Goal: Transaction & Acquisition: Purchase product/service

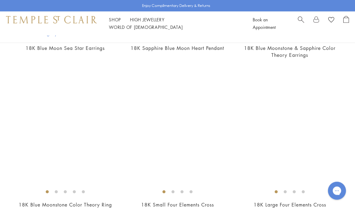
scroll to position [2237, 0]
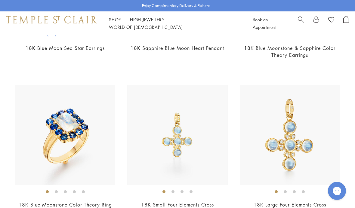
click at [186, 201] on link "18K Small Four Elements Cross" at bounding box center [177, 204] width 73 height 7
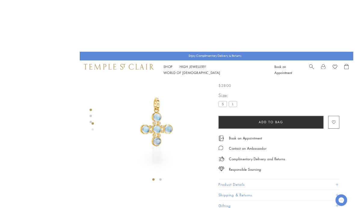
scroll to position [0, 1]
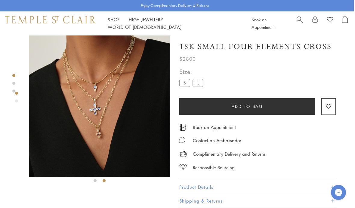
click at [120, 130] on img at bounding box center [99, 106] width 141 height 142
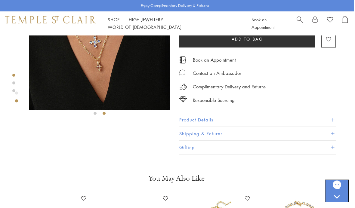
scroll to position [67, 1]
click at [332, 118] on span at bounding box center [332, 119] width 3 height 3
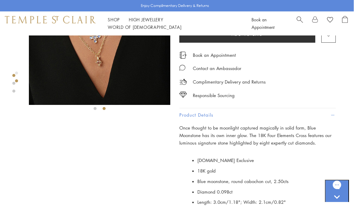
scroll to position [0, 1]
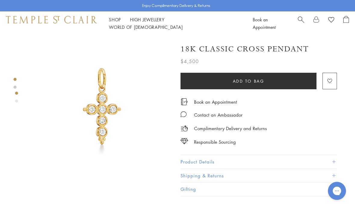
click at [333, 158] on button "Product Details" at bounding box center [258, 162] width 156 height 14
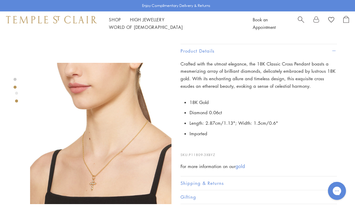
scroll to position [140, 0]
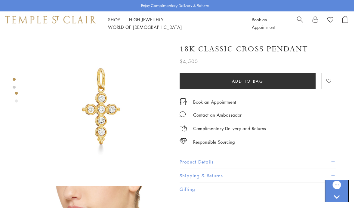
scroll to position [0, 1]
